Goal: Task Accomplishment & Management: Manage account settings

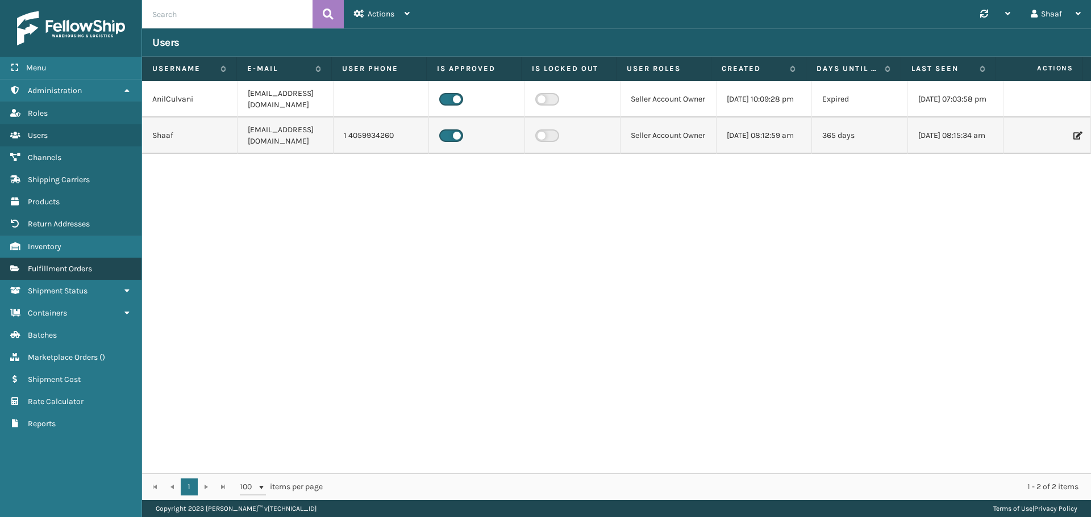
click at [57, 268] on span "Fulfillment Orders" at bounding box center [60, 269] width 64 height 10
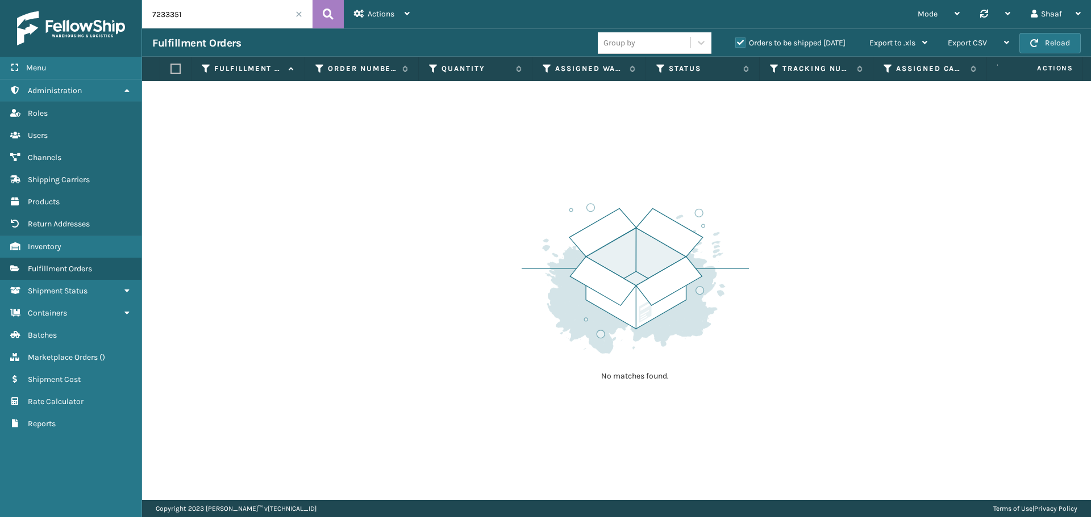
click at [738, 39] on label "Orders to be shipped [DATE]" at bounding box center [790, 43] width 110 height 10
click at [736, 39] on input "Orders to be shipped [DATE]" at bounding box center [735, 39] width 1 height 7
click at [384, 13] on span "Actions" at bounding box center [381, 14] width 27 height 10
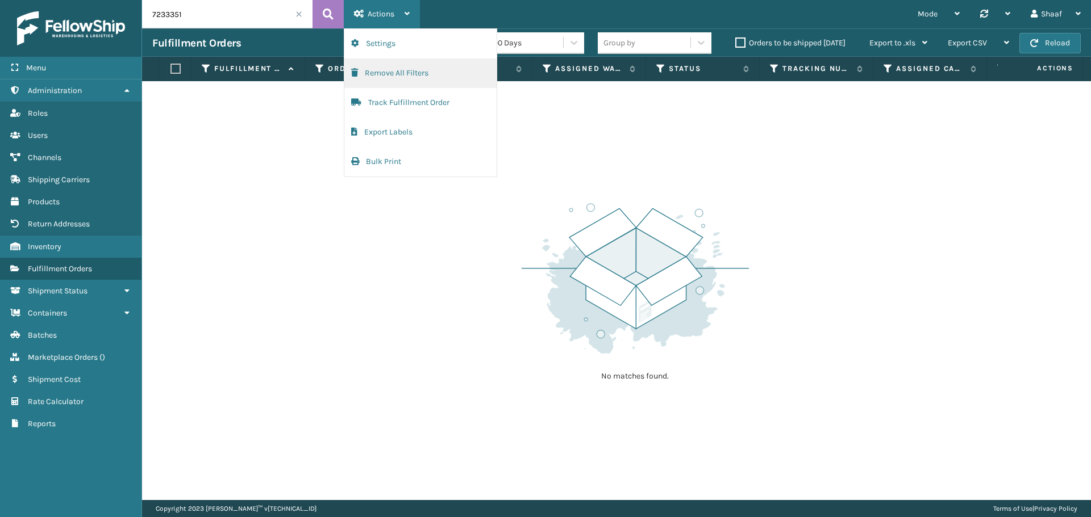
click at [389, 76] on button "Remove All Filters" at bounding box center [420, 74] width 152 height 30
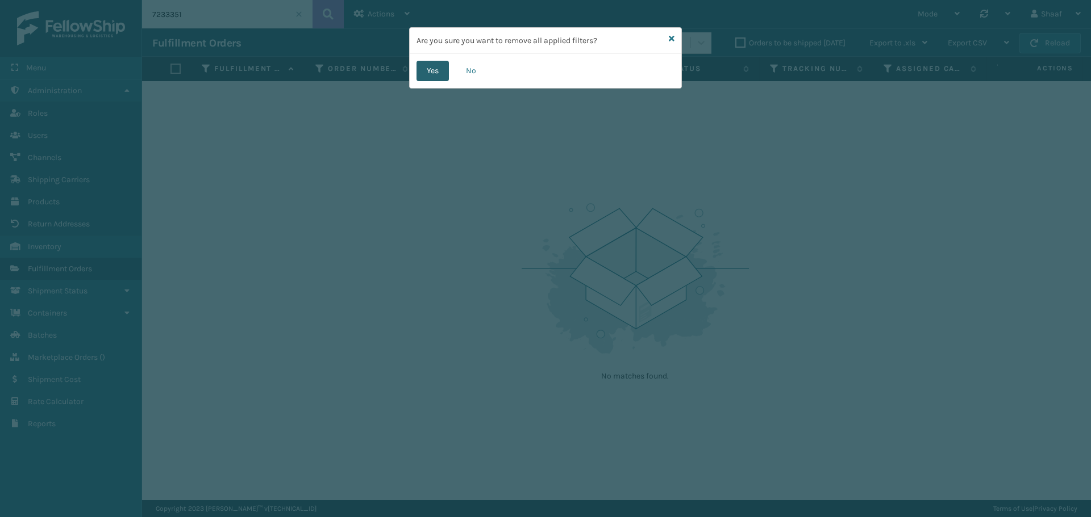
click at [424, 73] on button "Yes" at bounding box center [432, 71] width 32 height 20
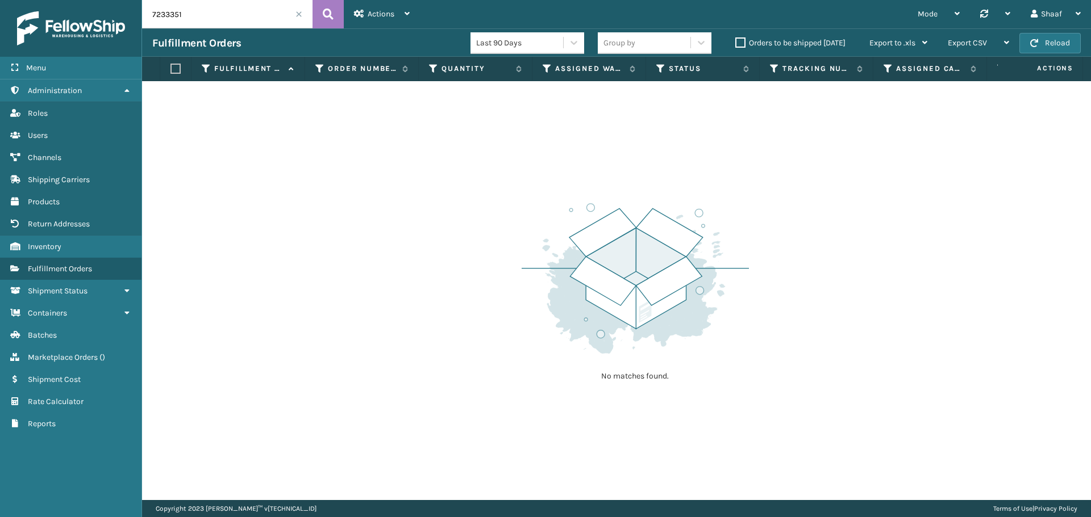
click at [298, 14] on span at bounding box center [298, 14] width 7 height 7
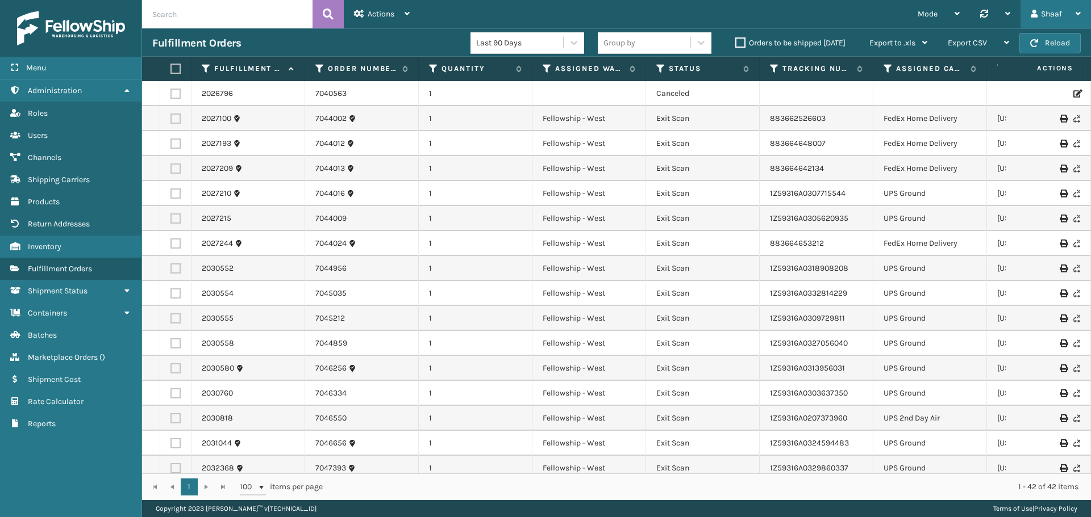
click at [1046, 16] on div "Shaaf" at bounding box center [1055, 14] width 50 height 28
click at [963, 46] on li "Log Out" at bounding box center [1014, 44] width 152 height 31
